Goal: Information Seeking & Learning: Learn about a topic

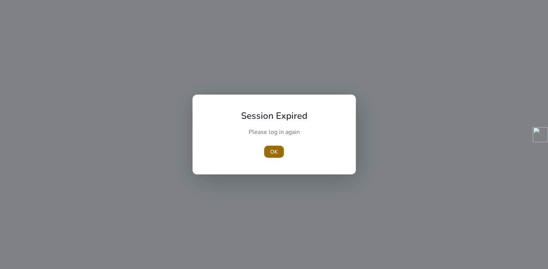
click at [271, 153] on span "OK" at bounding box center [274, 152] width 8 height 8
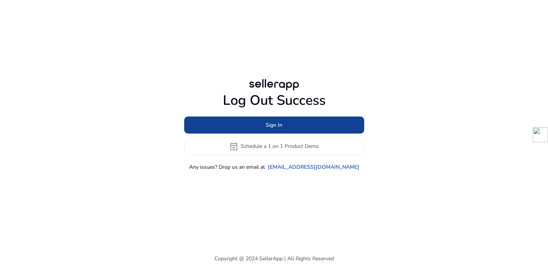
click at [268, 125] on span "Sign In" at bounding box center [274, 125] width 17 height 8
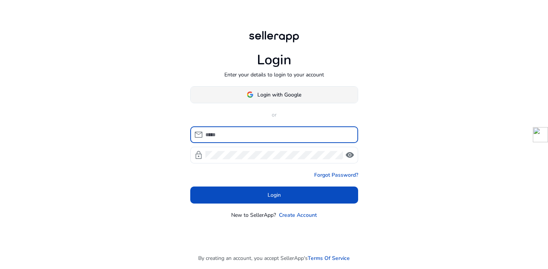
click at [266, 95] on span "Login with Google" at bounding box center [279, 95] width 44 height 8
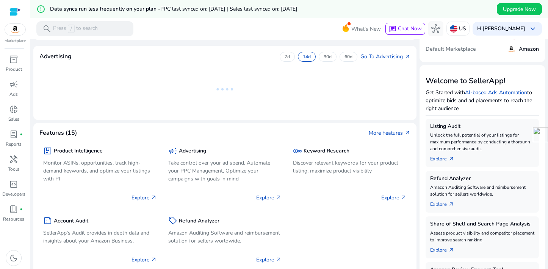
scroll to position [52, 0]
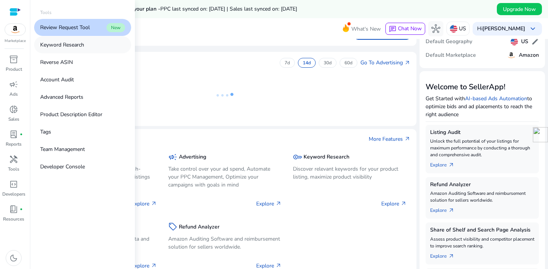
click at [74, 47] on p "Keyword Research" at bounding box center [62, 45] width 44 height 8
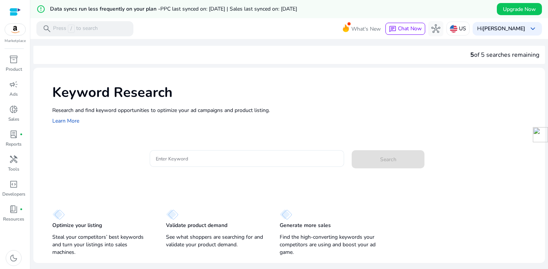
click at [210, 165] on div at bounding box center [247, 158] width 183 height 17
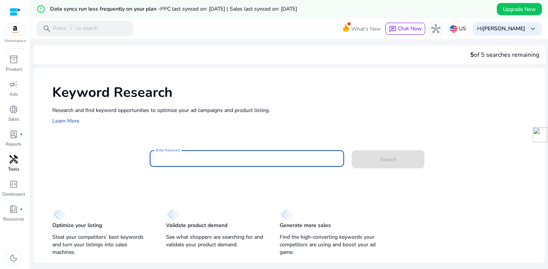
click at [12, 163] on span "handyman" at bounding box center [13, 159] width 9 height 9
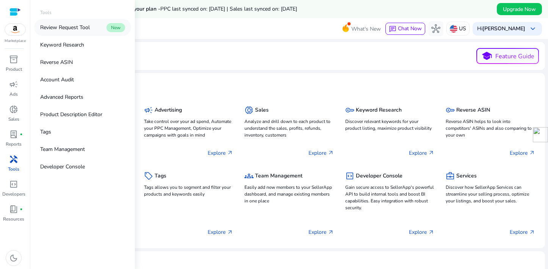
click at [70, 30] on p "Review Request Tool" at bounding box center [65, 27] width 50 height 8
click at [72, 50] on link "Keyword Research" at bounding box center [82, 44] width 97 height 17
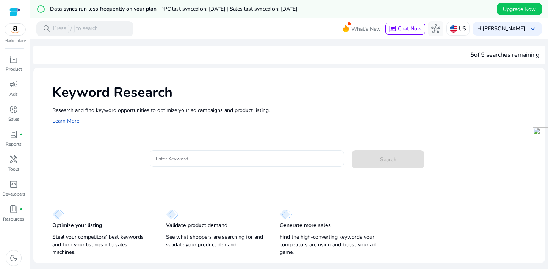
click at [171, 157] on input "Enter Keyword" at bounding box center [247, 159] width 183 height 8
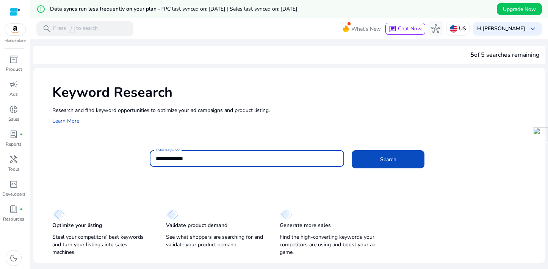
click at [352, 150] on button "Search" at bounding box center [388, 159] width 73 height 18
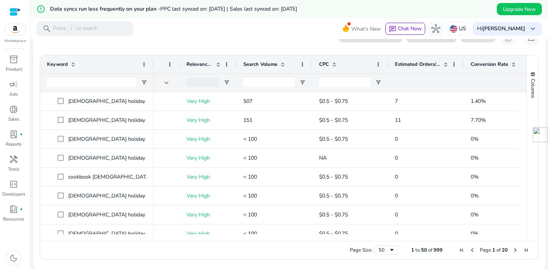
click at [268, 60] on div "Search Volume" at bounding box center [270, 64] width 54 height 14
click at [260, 64] on span "Search Volume" at bounding box center [260, 64] width 34 height 7
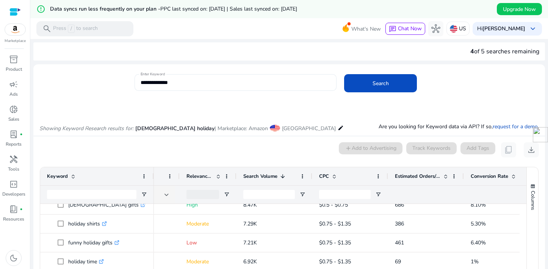
click at [163, 77] on div "**********" at bounding box center [236, 82] width 190 height 17
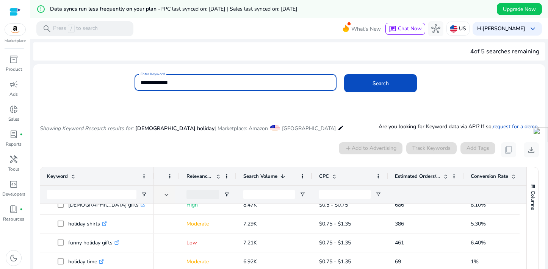
click at [163, 81] on input "**********" at bounding box center [236, 82] width 190 height 8
type input "******"
click at [344, 74] on button "Search" at bounding box center [380, 83] width 73 height 18
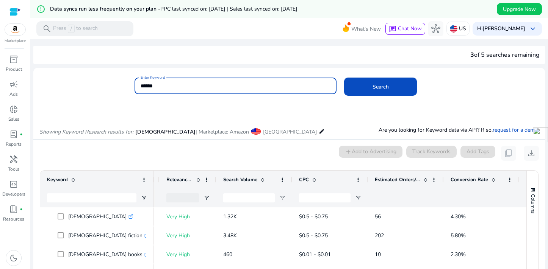
click at [470, 176] on div "Conversion Rate" at bounding box center [478, 180] width 54 height 14
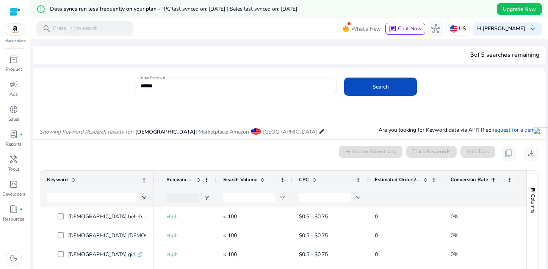
click at [470, 176] on div "Conversion Rate 1" at bounding box center [478, 180] width 54 height 14
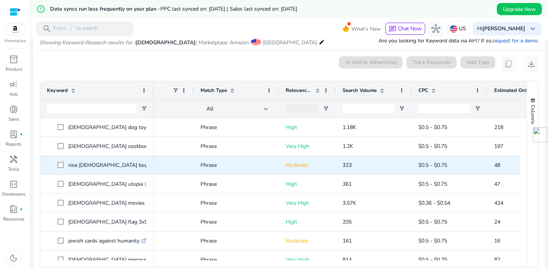
click at [164, 166] on icon ".st0{fill:#2c8af8}" at bounding box center [166, 165] width 5 height 5
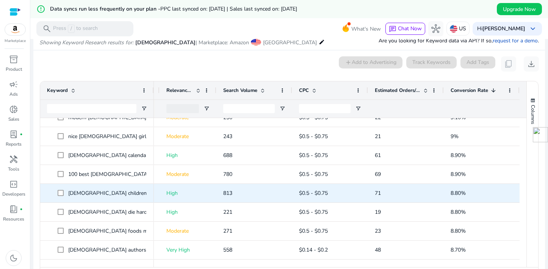
click at [168, 196] on icon ".st0{fill:#2c8af8}" at bounding box center [170, 193] width 5 height 5
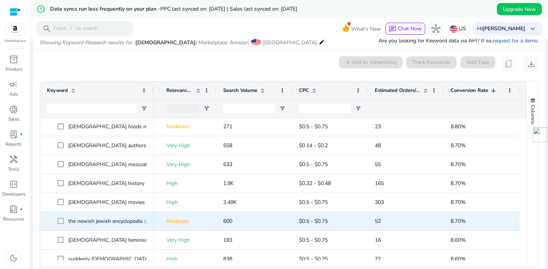
scroll to position [368, 0]
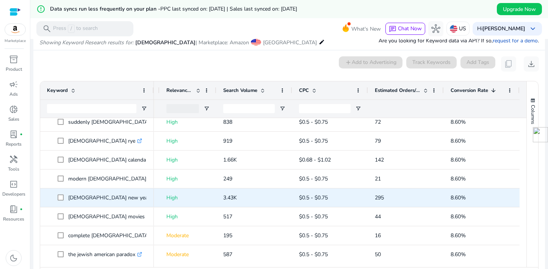
click at [166, 200] on icon at bounding box center [168, 198] width 4 height 4
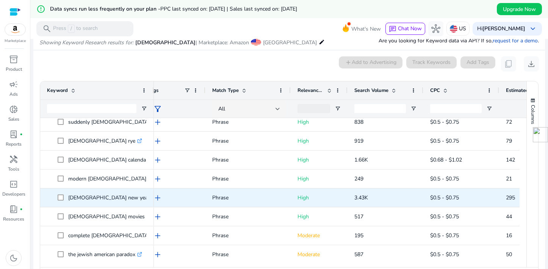
click at [362, 198] on span "3.43K" at bounding box center [361, 197] width 14 height 7
